Goal: Task Accomplishment & Management: Use online tool/utility

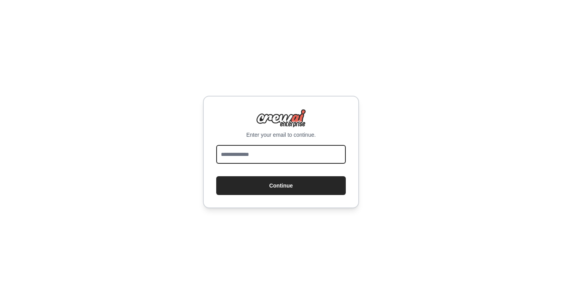
click at [278, 151] on input "email" at bounding box center [281, 154] width 130 height 19
type input "**********"
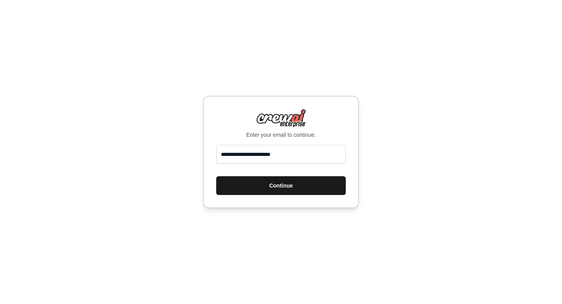
click at [284, 190] on button "Continue" at bounding box center [281, 185] width 130 height 19
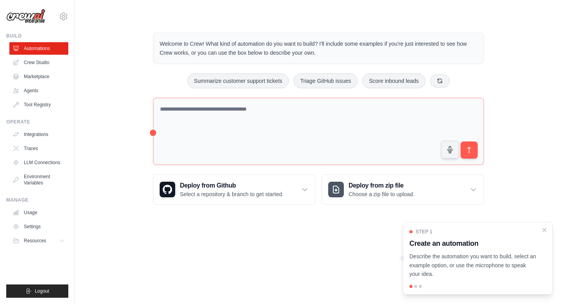
click at [131, 69] on div "Welcome to Crew! What kind of automation do you want to build? I'll include som…" at bounding box center [318, 118] width 462 height 197
click at [43, 57] on link "Crew Studio" at bounding box center [39, 62] width 59 height 12
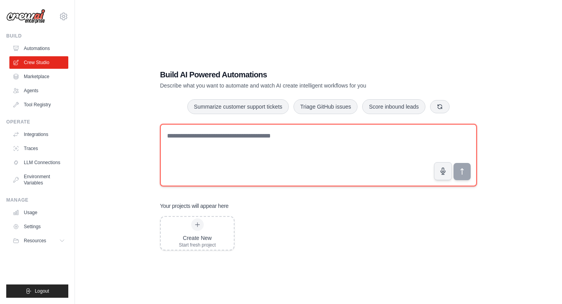
click at [254, 154] on textarea at bounding box center [318, 155] width 317 height 62
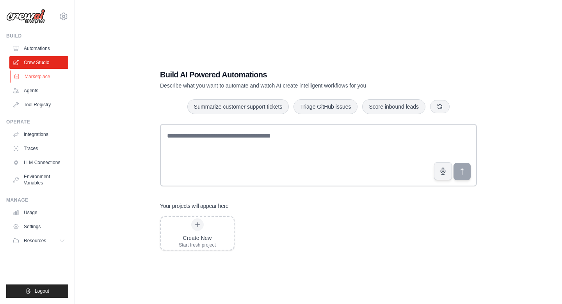
click at [37, 76] on link "Marketplace" at bounding box center [39, 76] width 59 height 12
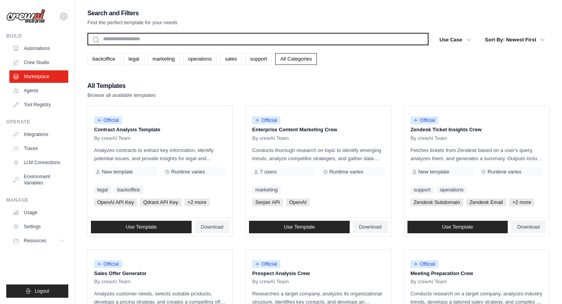
click at [198, 39] on input "text" at bounding box center [257, 39] width 341 height 12
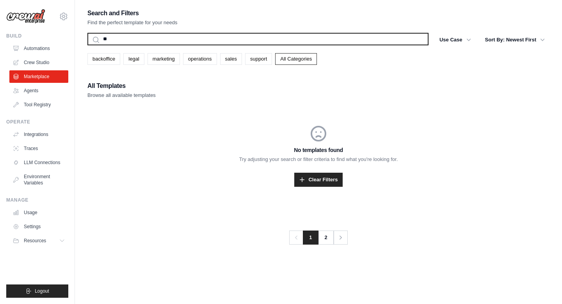
type input "*"
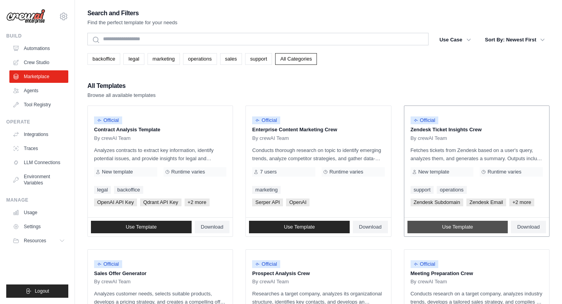
click at [446, 227] on span "Use Template" at bounding box center [457, 227] width 31 height 6
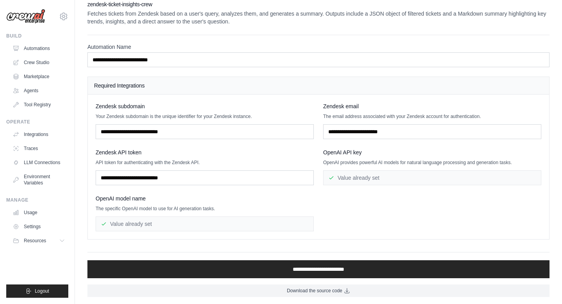
scroll to position [8, 0]
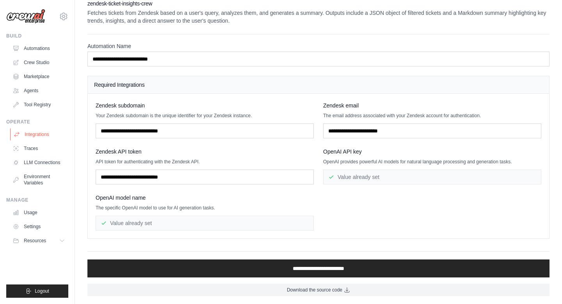
click at [43, 135] on link "Integrations" at bounding box center [39, 134] width 59 height 12
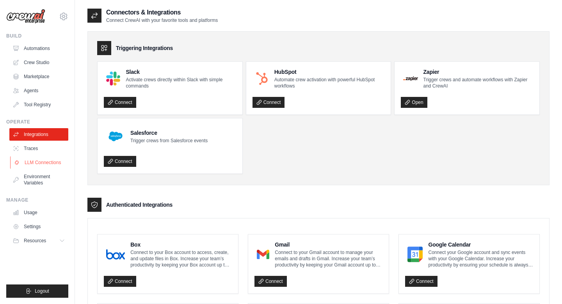
click at [36, 165] on link "LLM Connections" at bounding box center [39, 162] width 59 height 12
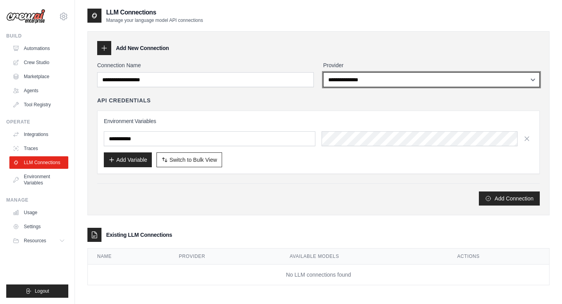
click at [350, 77] on select "**********" at bounding box center [431, 79] width 217 height 15
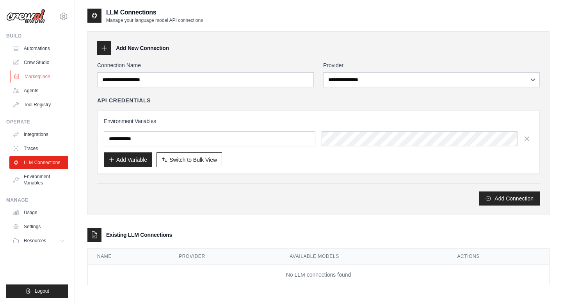
click at [39, 79] on link "Marketplace" at bounding box center [39, 76] width 59 height 12
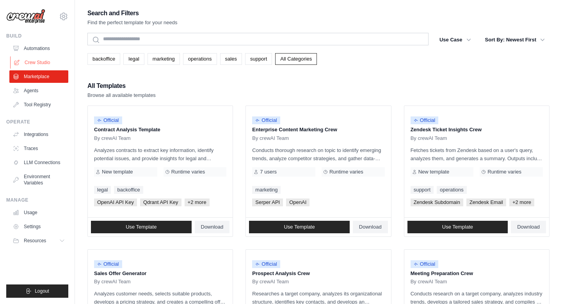
click at [38, 68] on link "Crew Studio" at bounding box center [39, 62] width 59 height 12
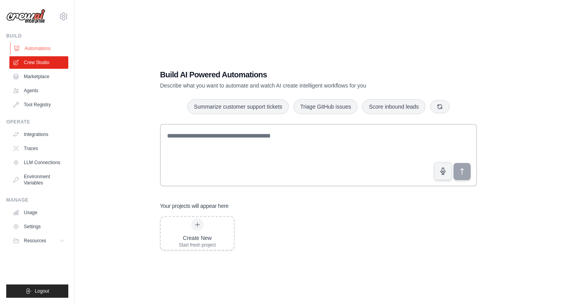
click at [35, 50] on link "Automations" at bounding box center [39, 48] width 59 height 12
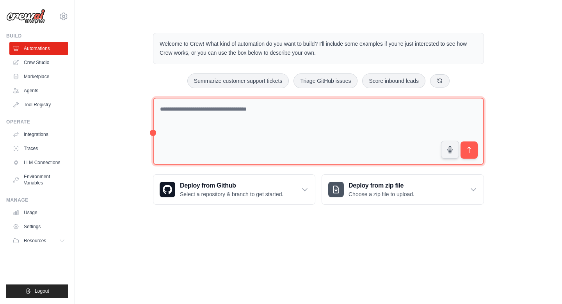
click at [238, 133] on textarea at bounding box center [318, 131] width 331 height 67
type textarea "**********"
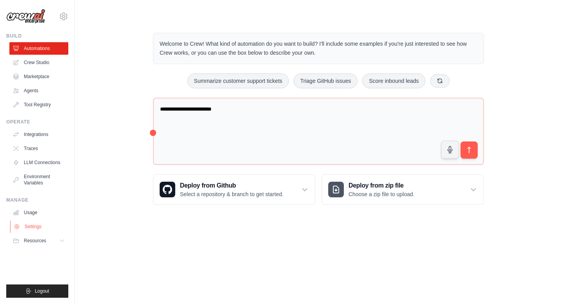
click at [30, 229] on link "Settings" at bounding box center [39, 226] width 59 height 12
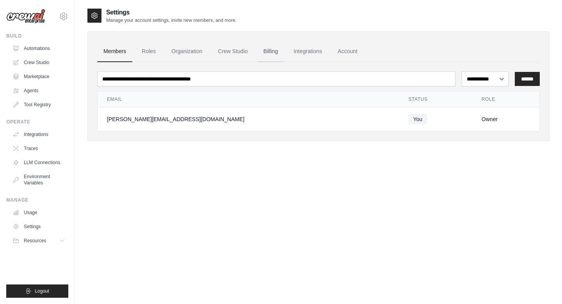
click at [276, 55] on link "Billing" at bounding box center [270, 51] width 27 height 21
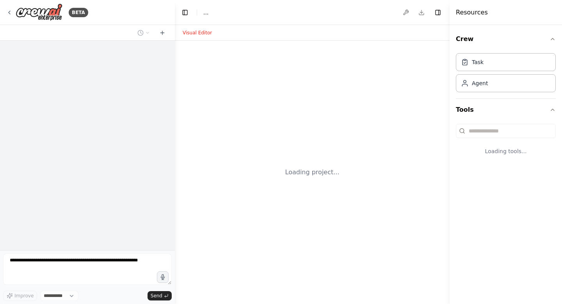
select select "****"
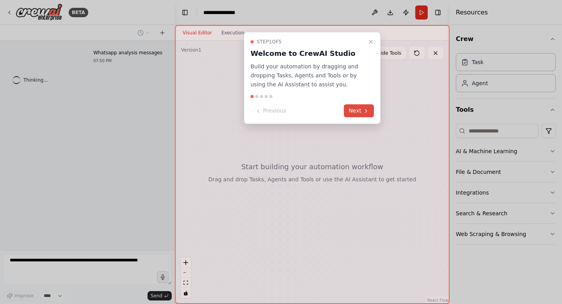
click at [357, 113] on button "Next" at bounding box center [359, 110] width 30 height 13
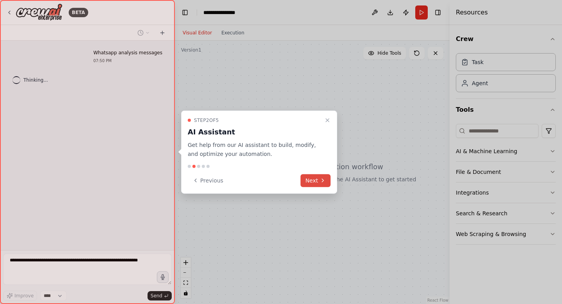
click at [318, 182] on button "Next" at bounding box center [315, 180] width 30 height 13
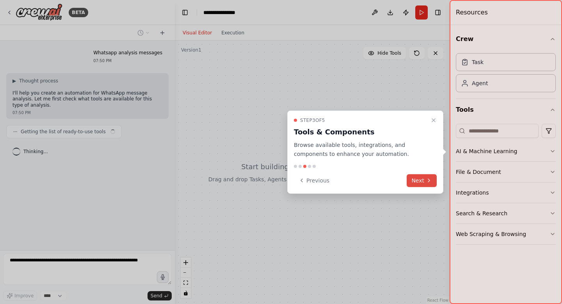
click at [423, 179] on button "Next" at bounding box center [421, 180] width 30 height 13
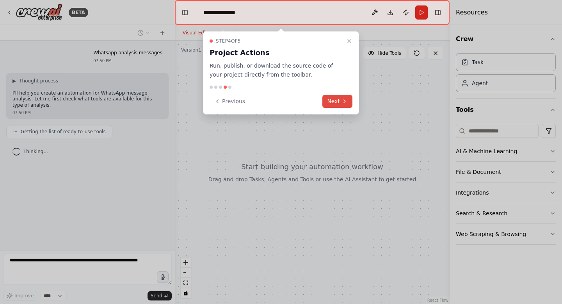
click at [335, 101] on button "Next" at bounding box center [337, 101] width 30 height 13
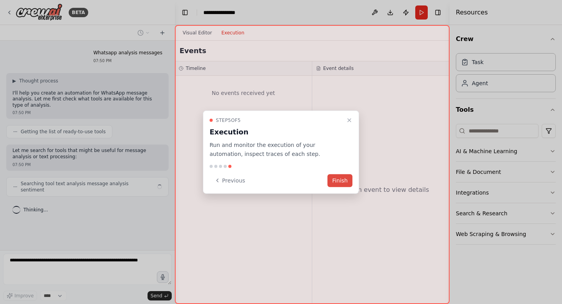
click at [339, 181] on button "Finish" at bounding box center [339, 180] width 25 height 13
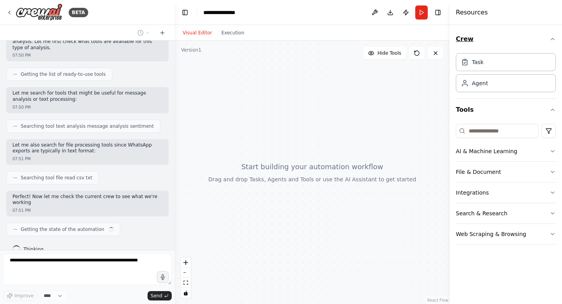
scroll to position [63, 0]
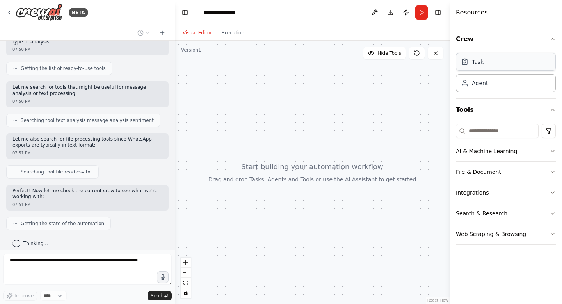
click at [487, 62] on div "Task" at bounding box center [506, 62] width 100 height 18
drag, startPoint x: 500, startPoint y: 65, endPoint x: 236, endPoint y: 127, distance: 271.3
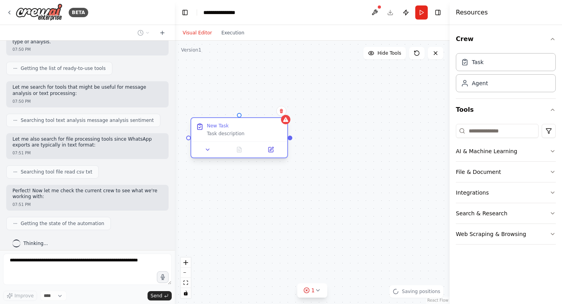
drag, startPoint x: 305, startPoint y: 138, endPoint x: 250, endPoint y: 134, distance: 56.0
click at [250, 134] on div "Task description" at bounding box center [245, 133] width 76 height 6
click at [250, 134] on div "Task description" at bounding box center [237, 133] width 76 height 6
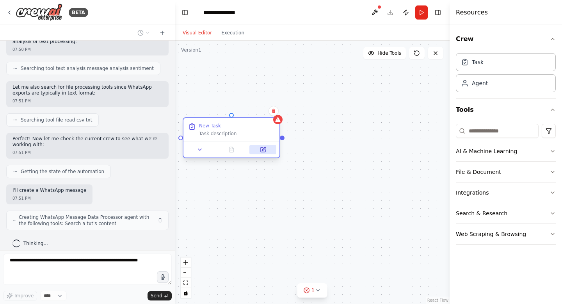
click at [264, 150] on icon at bounding box center [263, 149] width 5 height 5
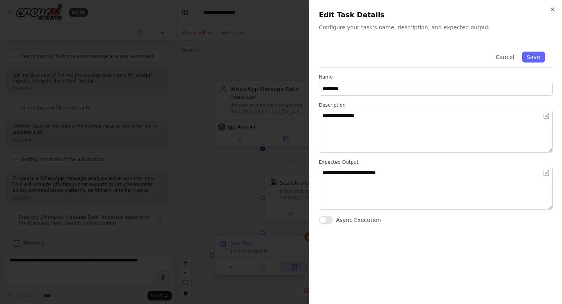
scroll to position [135, 0]
click at [260, 153] on div at bounding box center [281, 152] width 562 height 304
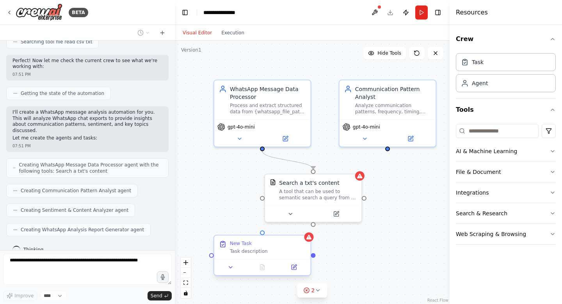
scroll to position [239, 0]
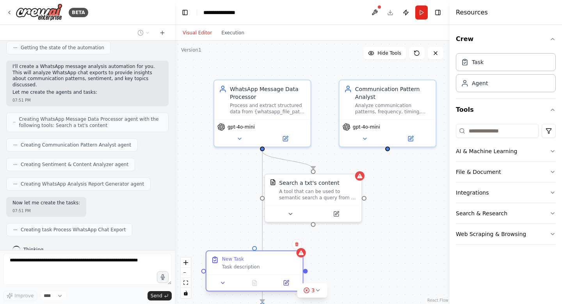
drag, startPoint x: 277, startPoint y: 245, endPoint x: 272, endPoint y: 262, distance: 17.8
click at [272, 262] on div "New Task Task description" at bounding box center [260, 263] width 76 height 14
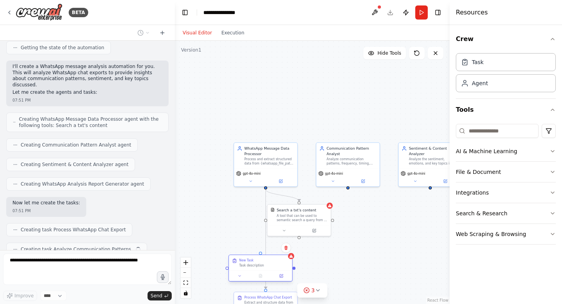
scroll to position [258, 0]
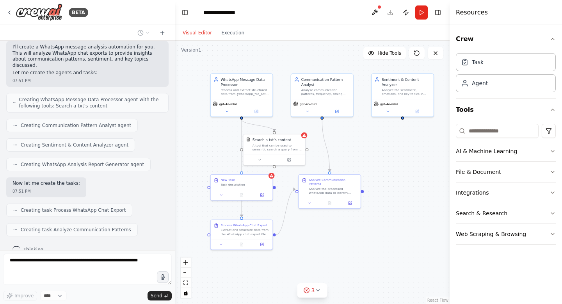
drag, startPoint x: 417, startPoint y: 234, endPoint x: 393, endPoint y: 162, distance: 75.4
click at [393, 162] on div ".deletable-edge-delete-btn { width: 20px; height: 20px; border: 0px solid #ffff…" at bounding box center [312, 172] width 275 height 263
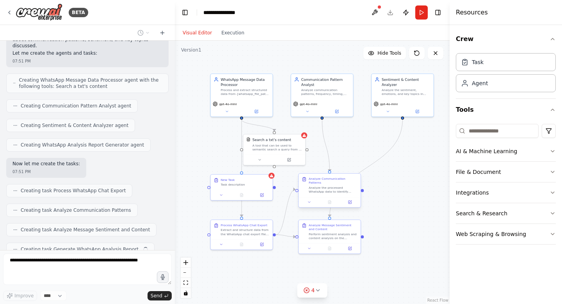
scroll to position [297, 0]
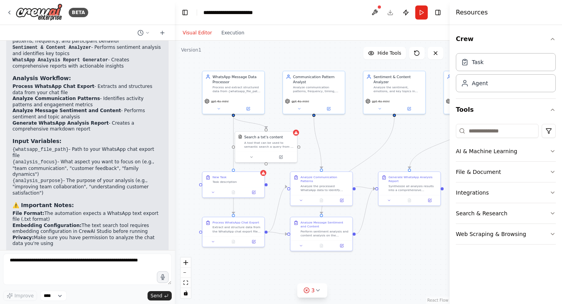
drag, startPoint x: 390, startPoint y: 249, endPoint x: 382, endPoint y: 246, distance: 8.6
click at [382, 246] on div ".deletable-edge-delete-btn { width: 20px; height: 20px; border: 0px solid #ffff…" at bounding box center [312, 172] width 275 height 263
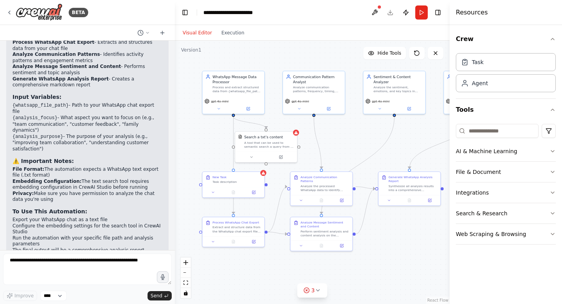
scroll to position [717, 0]
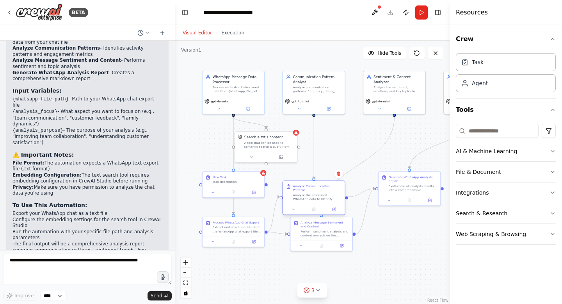
drag, startPoint x: 333, startPoint y: 178, endPoint x: 326, endPoint y: 186, distance: 10.5
click at [326, 186] on div "Analyze Communication Patterns Analyze the processed WhatsApp data to identify …" at bounding box center [317, 192] width 49 height 17
drag, startPoint x: 334, startPoint y: 223, endPoint x: 332, endPoint y: 248, distance: 25.0
click at [332, 248] on div "Analyze Message Sentiment and Content" at bounding box center [322, 248] width 49 height 8
click at [237, 82] on div "WhatsApp Message Data Processor" at bounding box center [237, 78] width 49 height 10
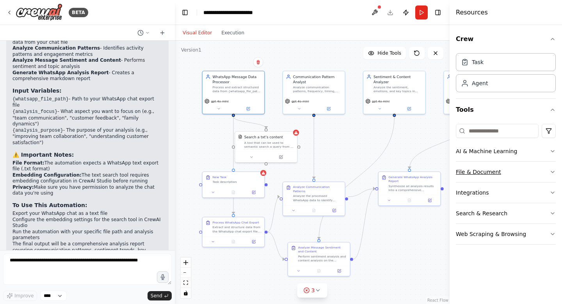
click at [524, 170] on button "File & Document" at bounding box center [506, 172] width 100 height 20
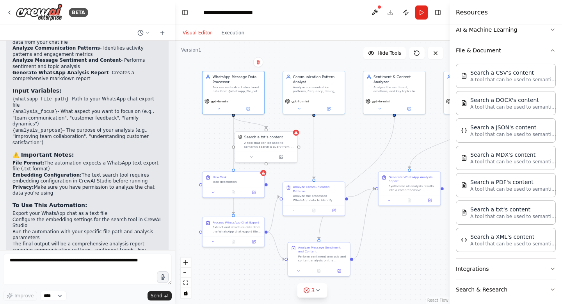
scroll to position [151, 0]
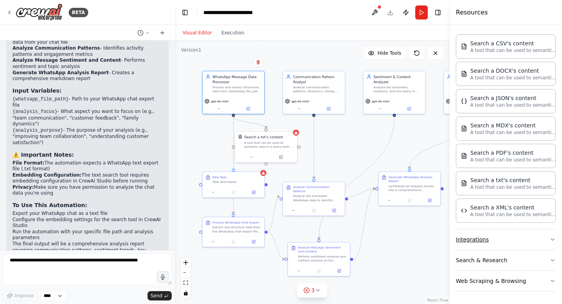
click at [521, 239] on button "Integrations" at bounding box center [506, 239] width 100 height 20
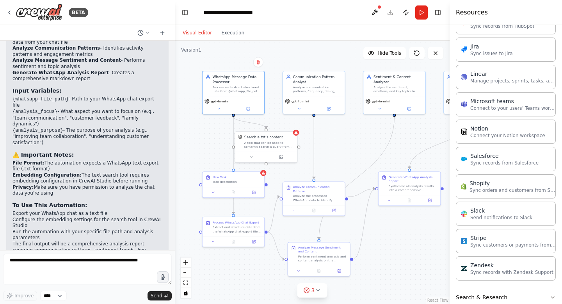
scroll to position [676, 0]
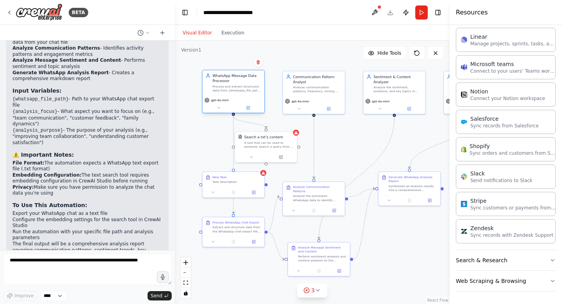
click at [245, 82] on div "WhatsApp Message Data Processor" at bounding box center [237, 78] width 49 height 10
click at [249, 110] on button at bounding box center [248, 108] width 28 height 6
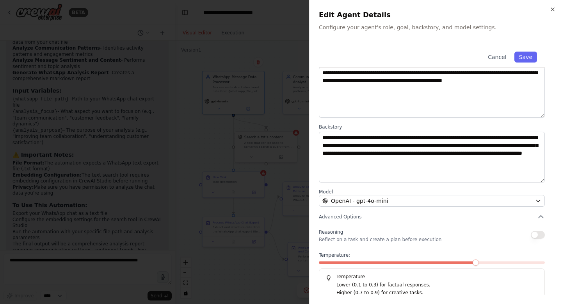
scroll to position [50, 0]
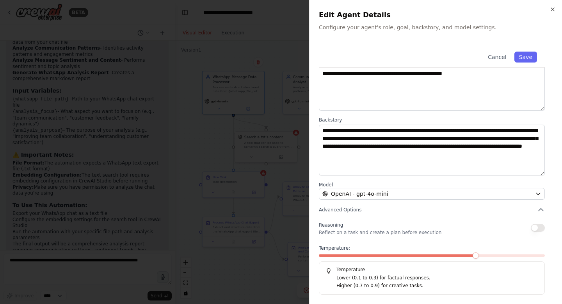
click at [247, 178] on div at bounding box center [281, 152] width 562 height 304
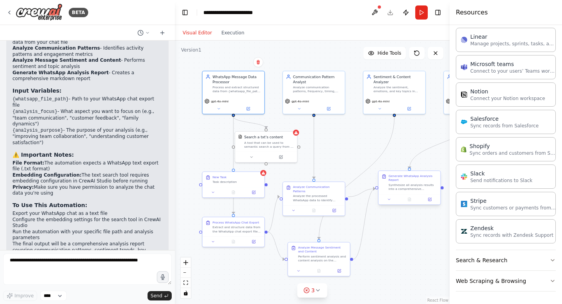
click at [411, 186] on div "Synthesize all analysis results into a comprehensive WhatsApp chat analysis rep…" at bounding box center [413, 187] width 49 height 8
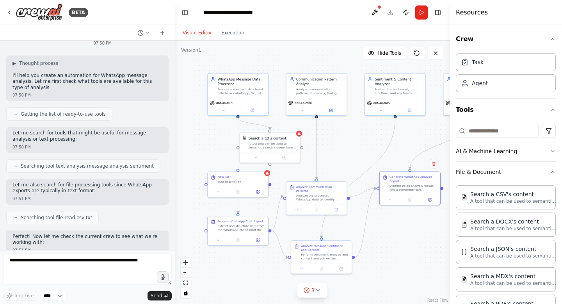
scroll to position [0, 0]
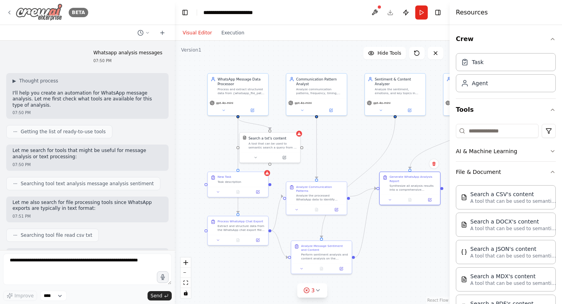
click at [36, 14] on img at bounding box center [39, 13] width 47 height 18
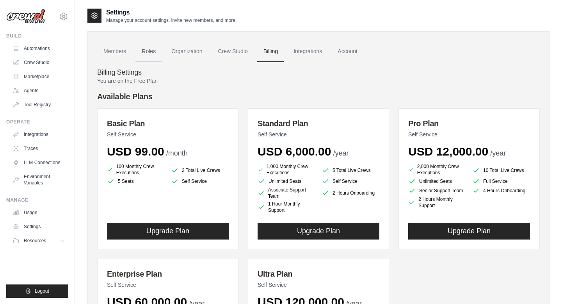
click at [149, 50] on link "Roles" at bounding box center [148, 51] width 27 height 21
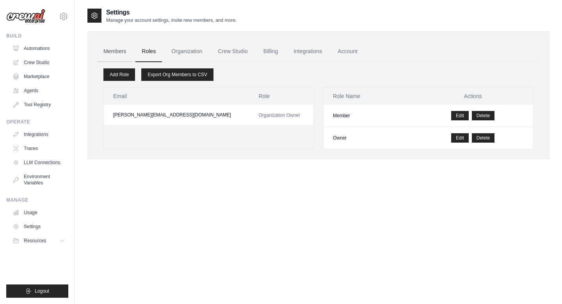
click at [123, 50] on link "Members" at bounding box center [114, 51] width 35 height 21
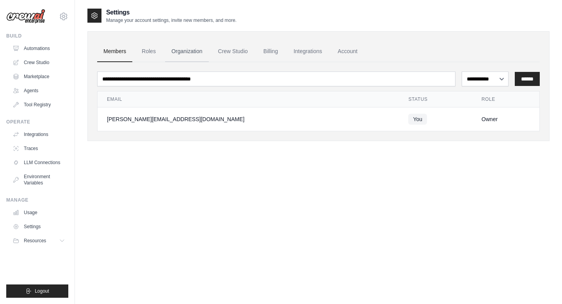
click at [201, 52] on link "Organization" at bounding box center [186, 51] width 43 height 21
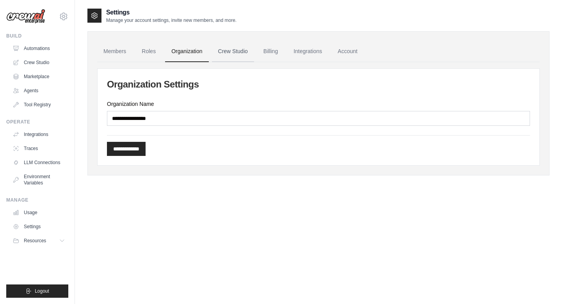
click at [222, 49] on link "Crew Studio" at bounding box center [233, 51] width 42 height 21
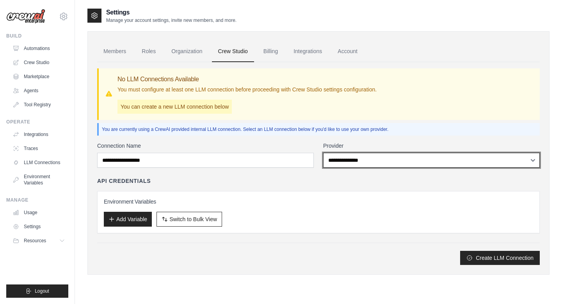
click at [355, 159] on select "**********" at bounding box center [431, 160] width 217 height 15
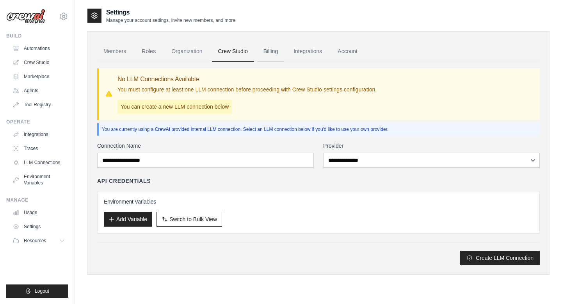
click at [266, 51] on link "Billing" at bounding box center [270, 51] width 27 height 21
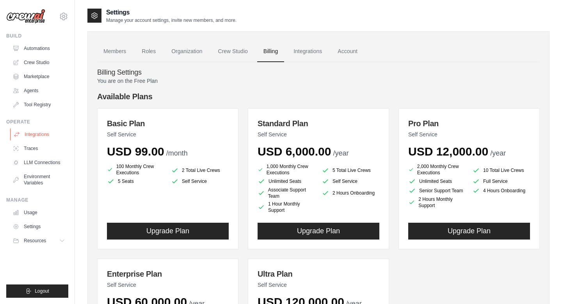
click at [38, 135] on link "Integrations" at bounding box center [39, 134] width 59 height 12
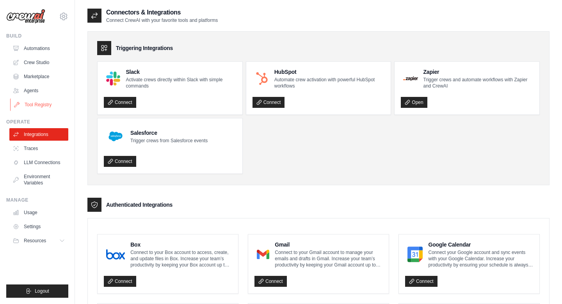
click at [39, 103] on link "Tool Registry" at bounding box center [39, 104] width 59 height 12
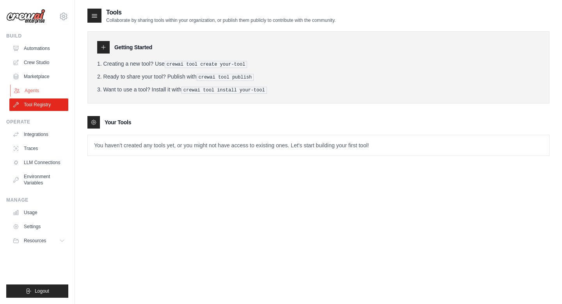
click at [37, 92] on link "Agents" at bounding box center [39, 90] width 59 height 12
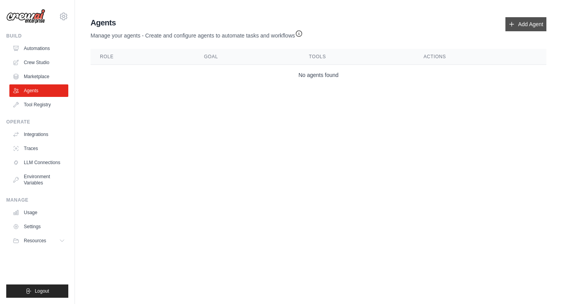
click at [524, 20] on link "Add Agent" at bounding box center [525, 24] width 41 height 14
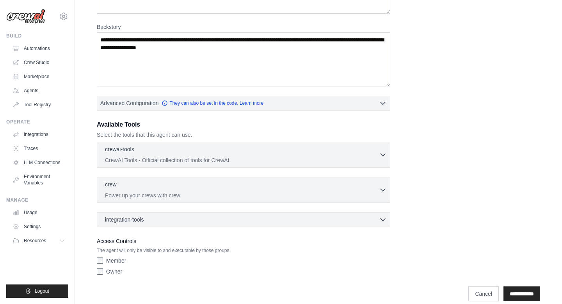
scroll to position [115, 0]
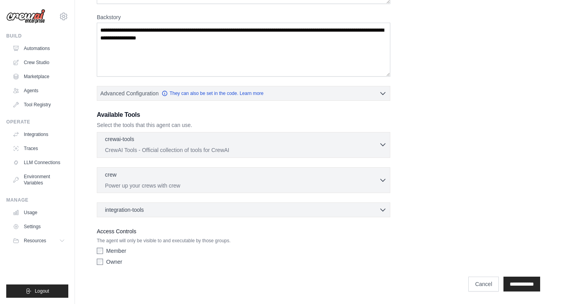
click at [329, 144] on div "crewai-tools 0 selected CrewAI Tools - Official collection of tools for CrewAI" at bounding box center [242, 144] width 274 height 19
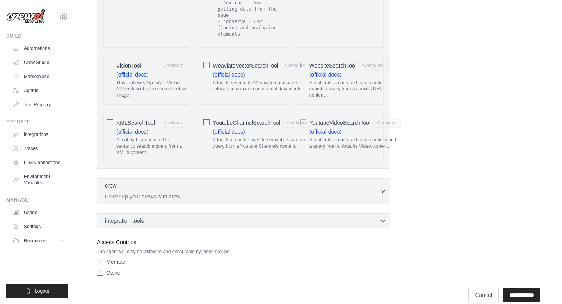
scroll to position [1650, 0]
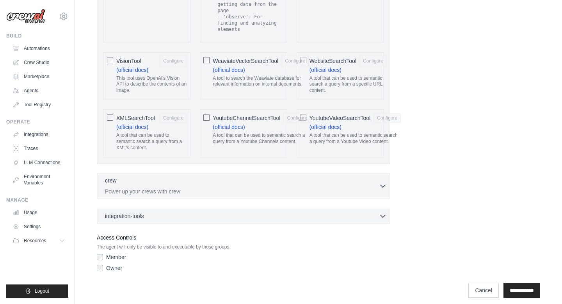
click at [330, 187] on p "Power up your crews with crew" at bounding box center [242, 191] width 274 height 8
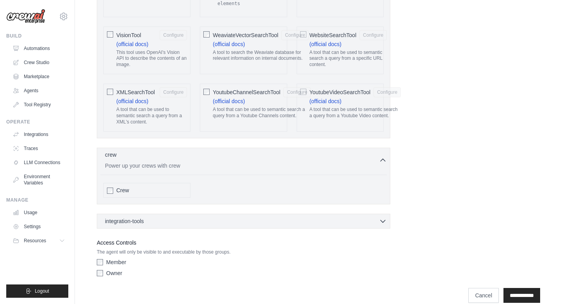
scroll to position [1681, 0]
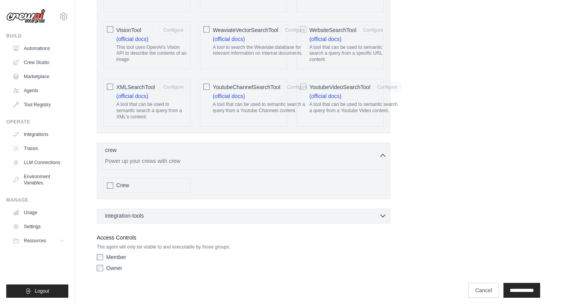
click at [329, 211] on div "integration-tools 0 selected" at bounding box center [246, 215] width 282 height 8
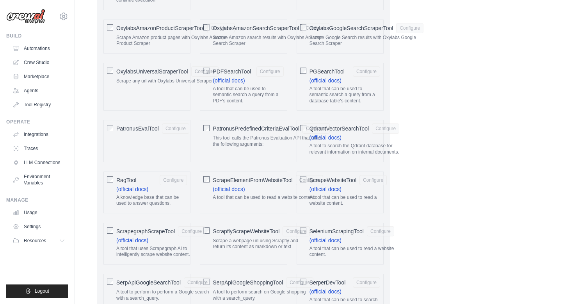
scroll to position [953, 0]
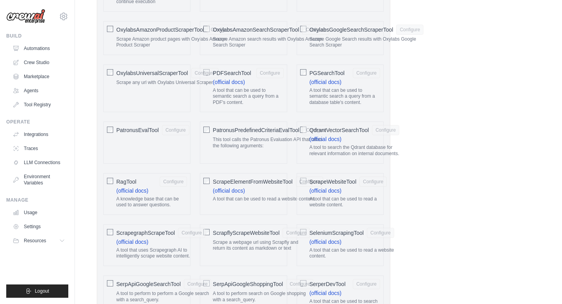
click at [114, 182] on div "RagTool Configure (official docs) A knowledge base that can be used to answer q…" at bounding box center [146, 194] width 87 height 42
click at [175, 182] on button "Configure" at bounding box center [173, 181] width 27 height 10
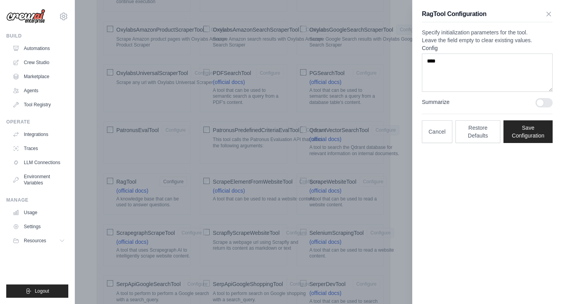
click at [543, 107] on div at bounding box center [543, 102] width 17 height 9
click at [333, 123] on div at bounding box center [281, 152] width 562 height 304
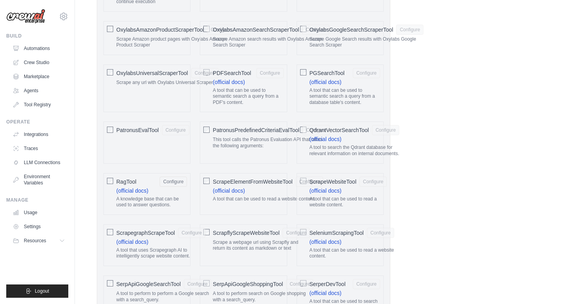
click at [114, 181] on div "RagTool Configure (official docs) A knowledge base that can be used to answer q…" at bounding box center [146, 194] width 87 height 42
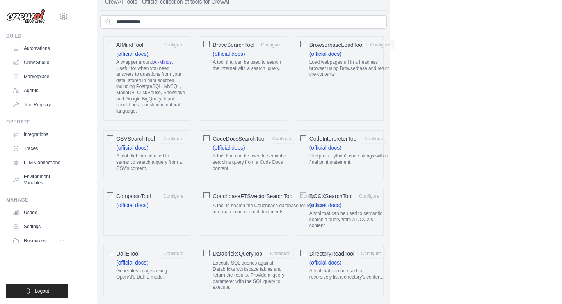
scroll to position [260, 0]
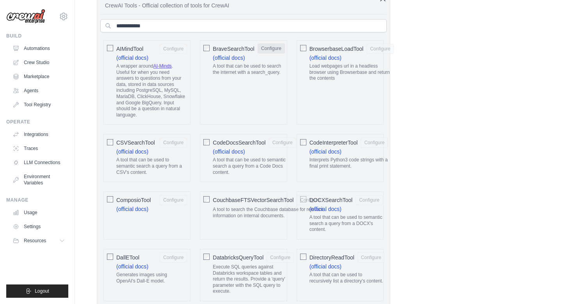
click at [277, 46] on button "Configure" at bounding box center [270, 48] width 27 height 10
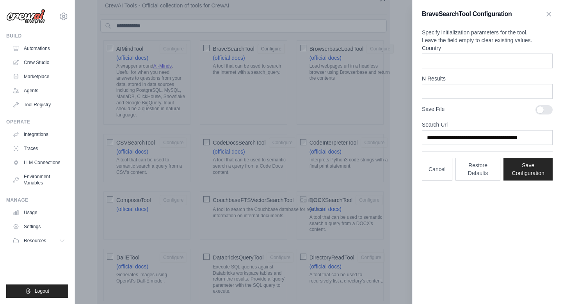
click at [308, 63] on div at bounding box center [281, 152] width 562 height 304
